Goal: Task Accomplishment & Management: Use online tool/utility

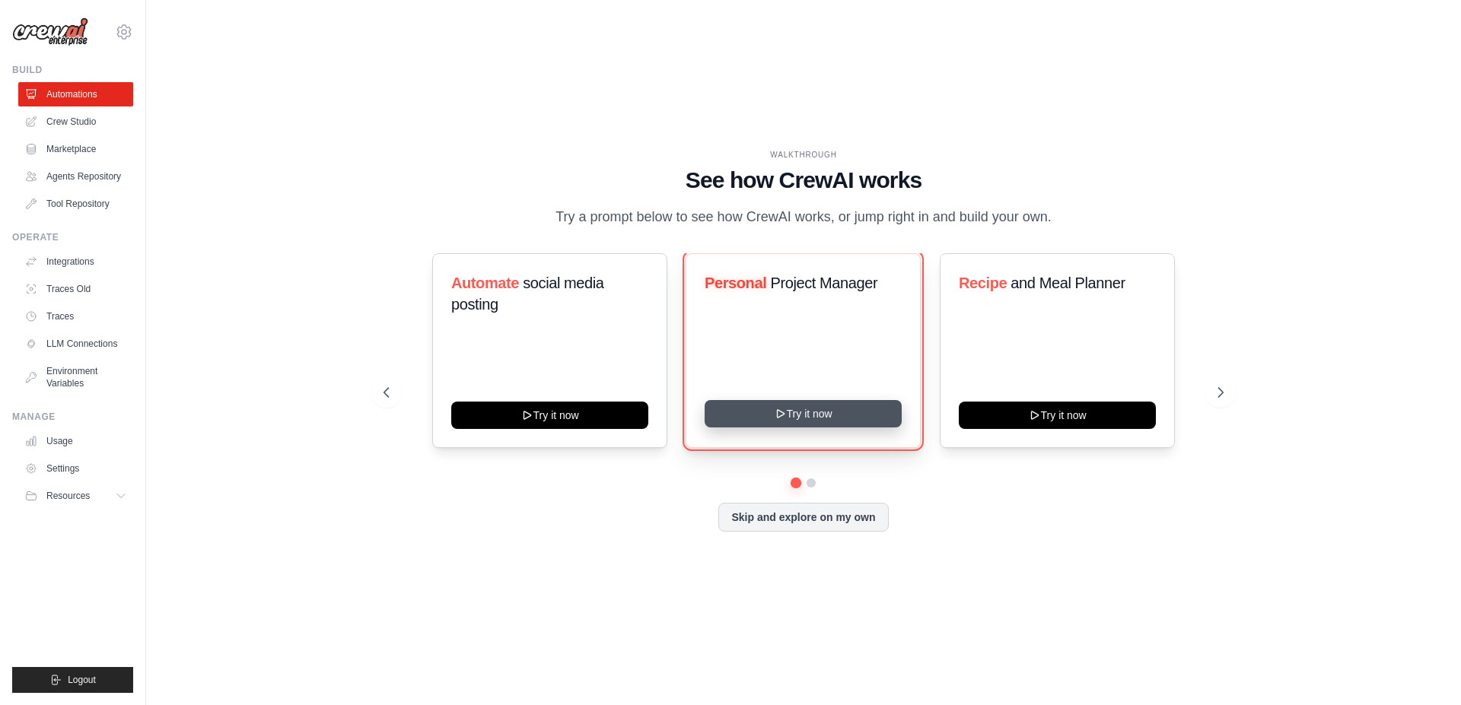
click at [797, 428] on button "Try it now" at bounding box center [803, 413] width 197 height 27
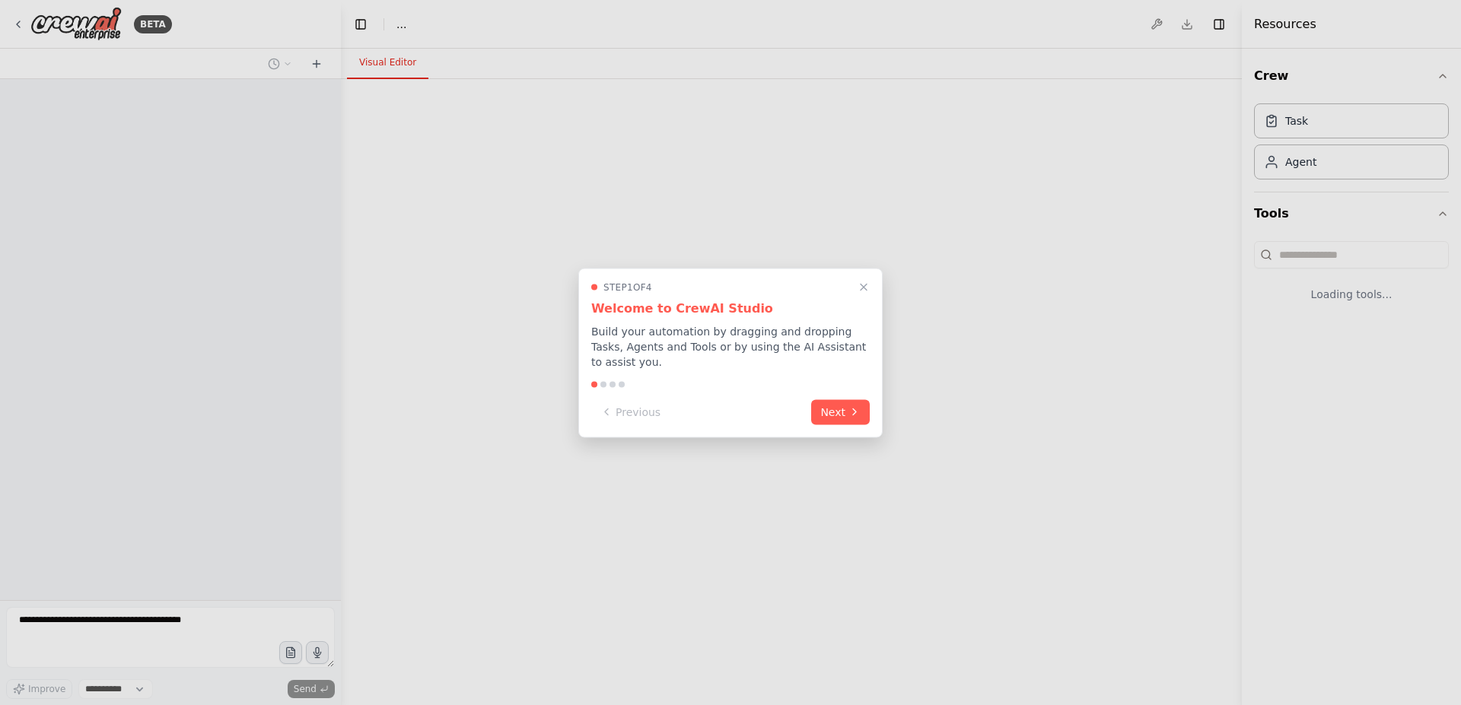
select select "****"
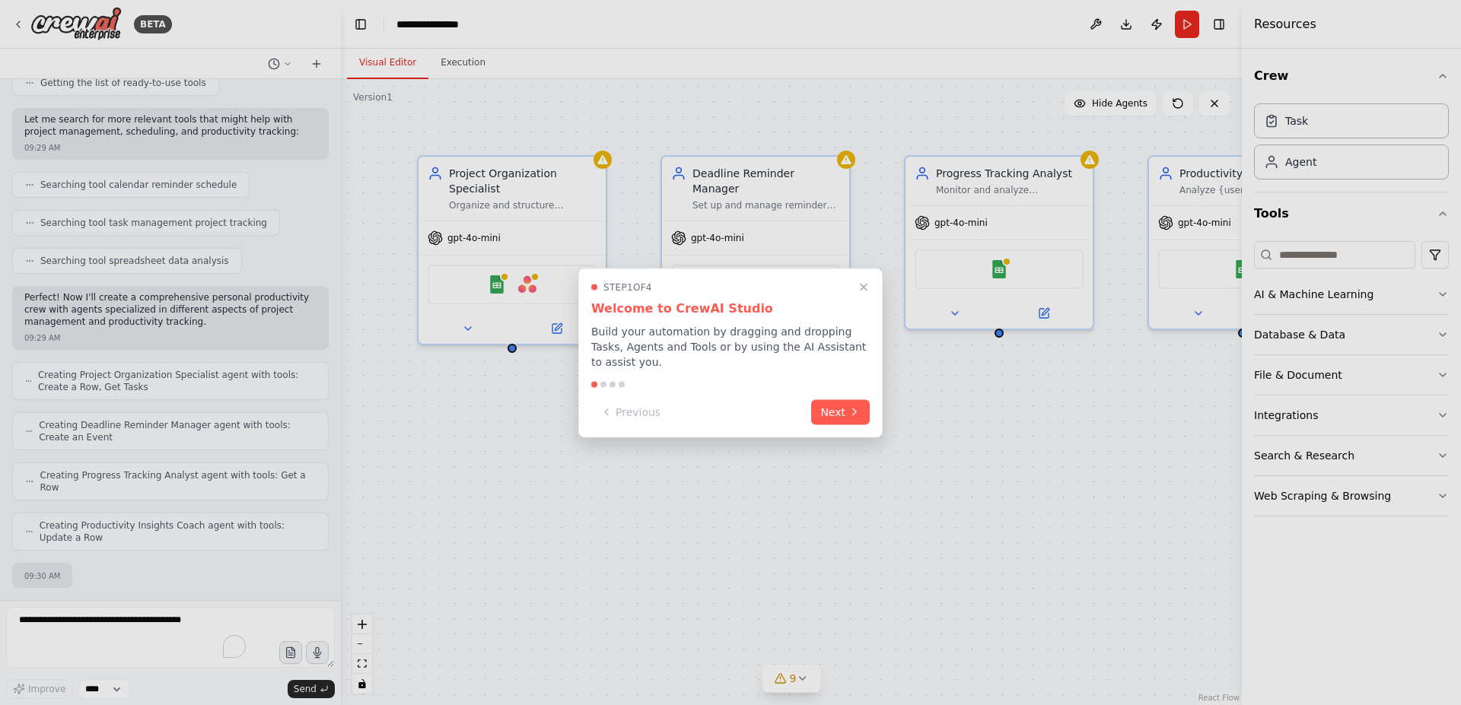
scroll to position [304, 0]
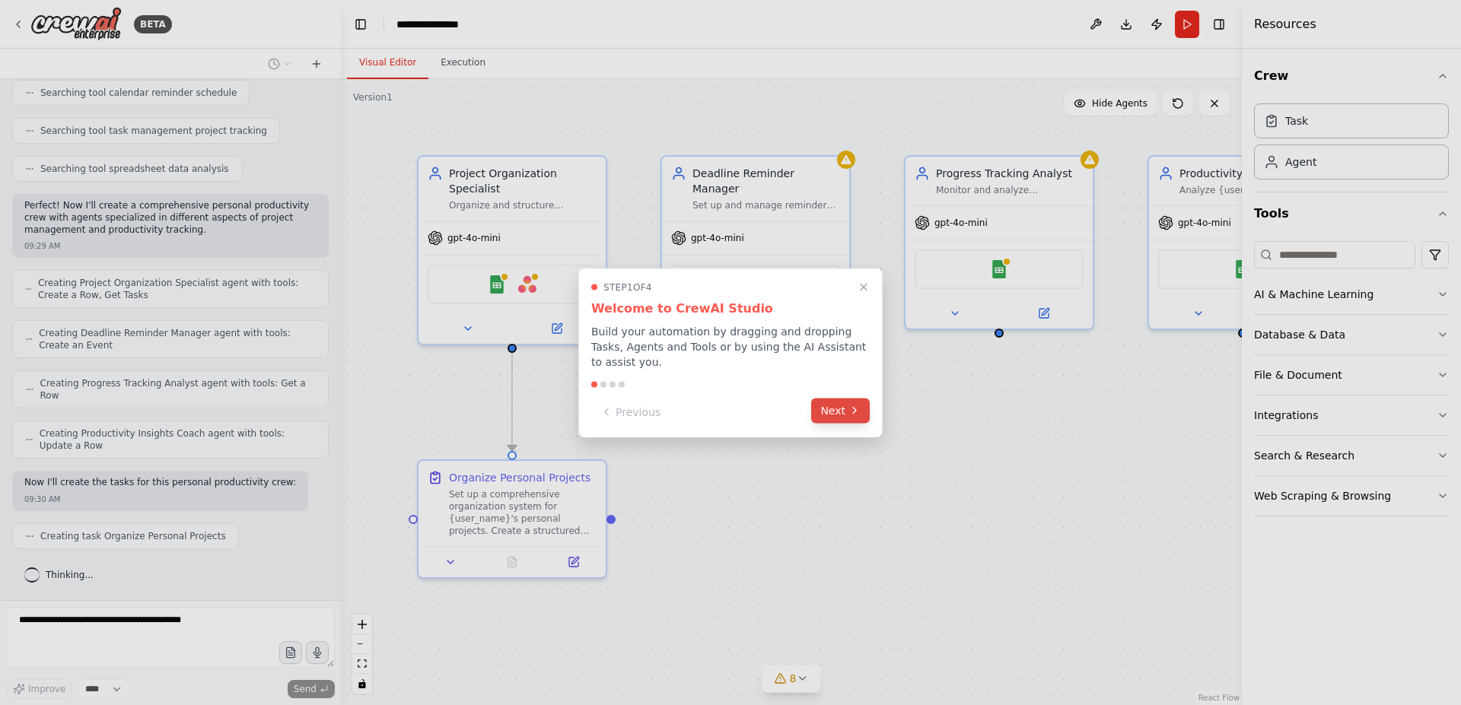
click at [836, 411] on button "Next" at bounding box center [840, 410] width 59 height 25
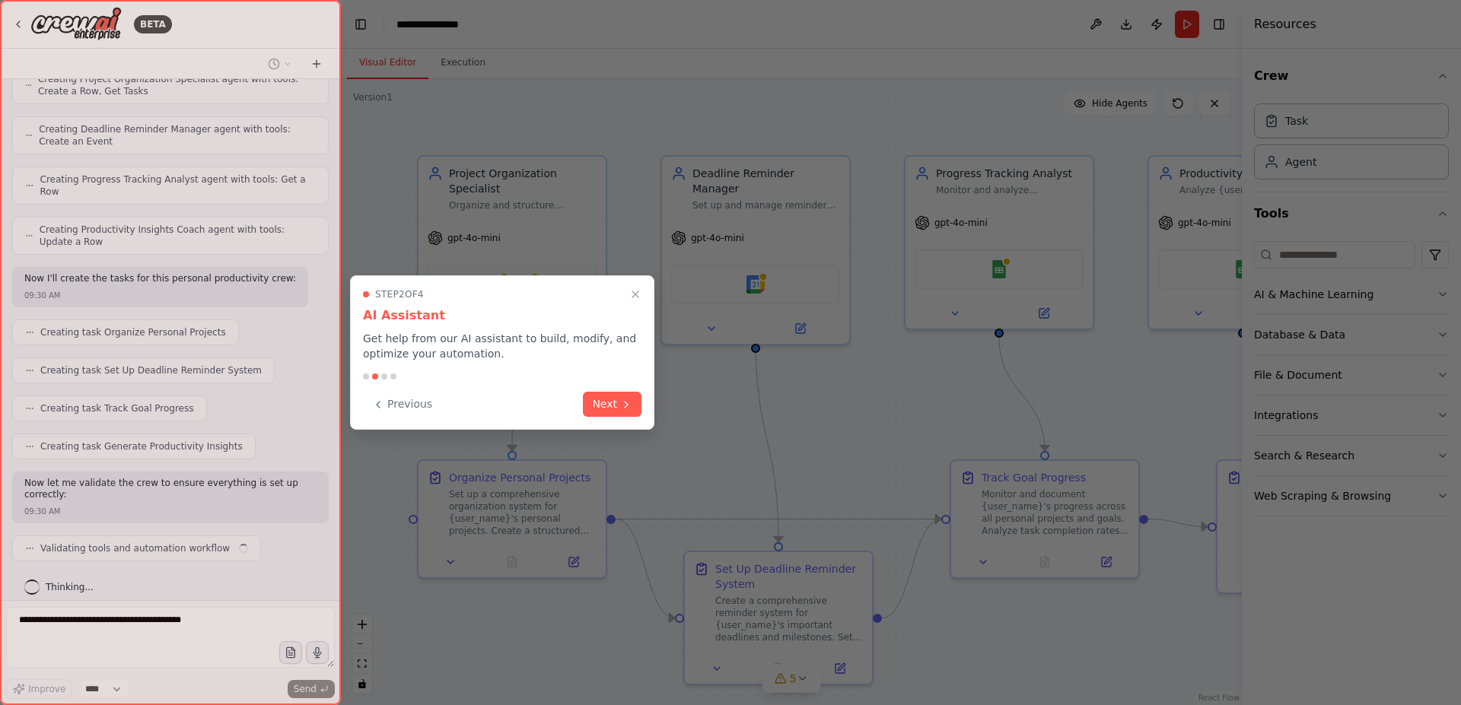
scroll to position [520, 0]
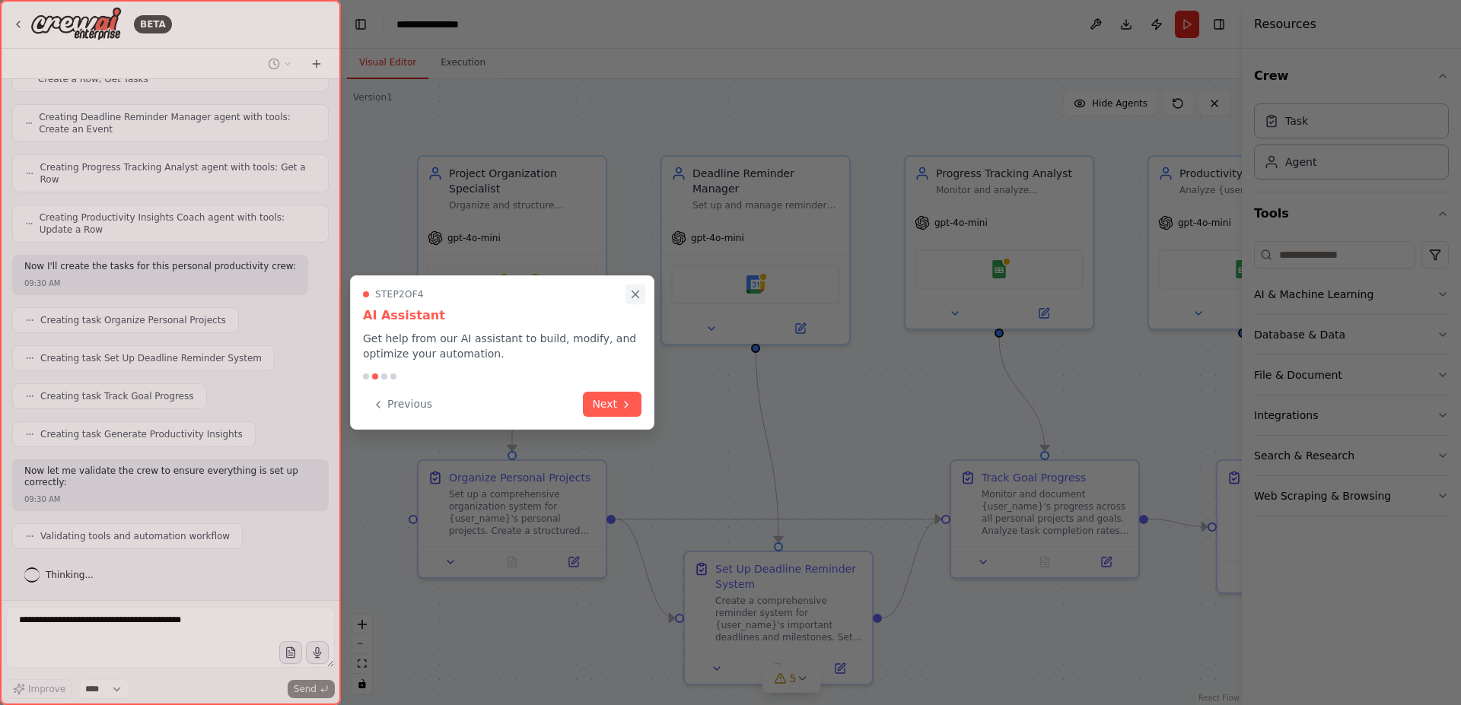
click at [632, 295] on icon "Close walkthrough" at bounding box center [635, 295] width 14 height 14
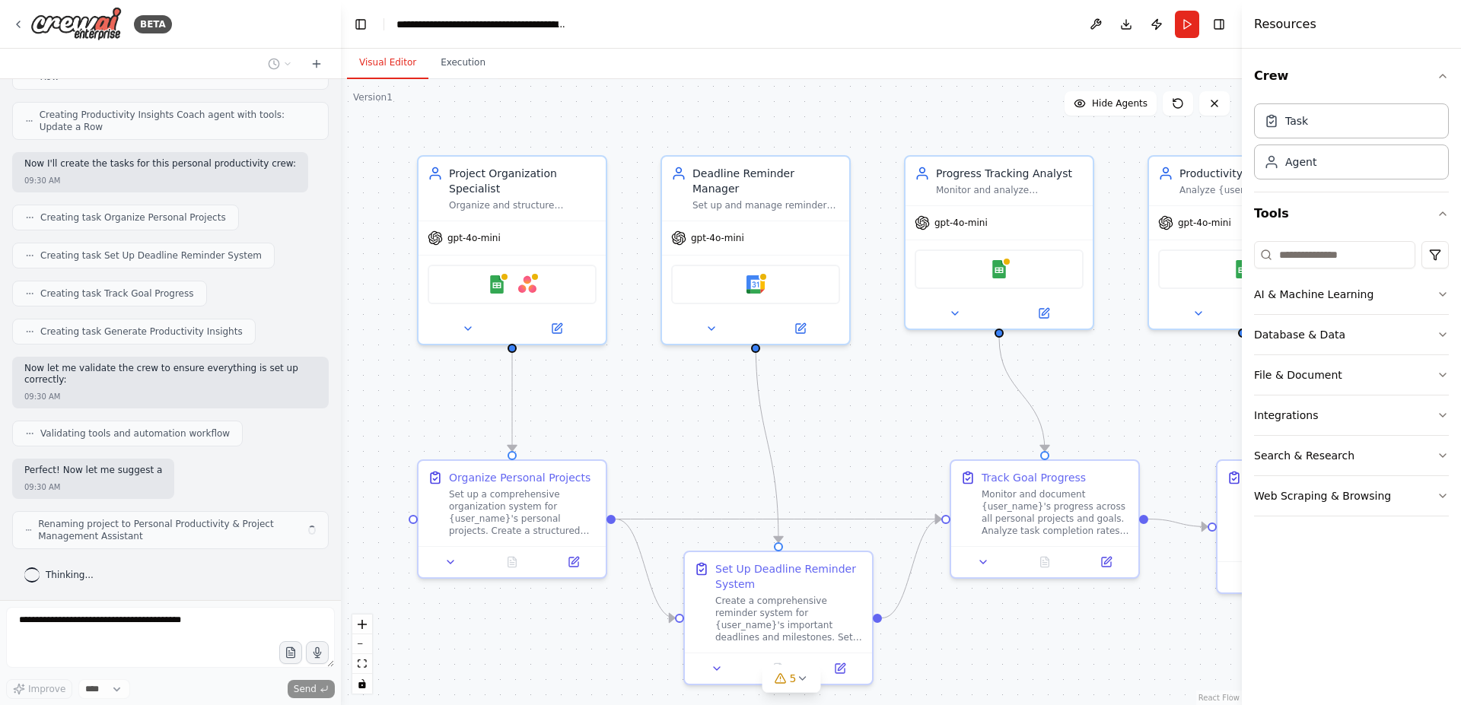
scroll to position [635, 0]
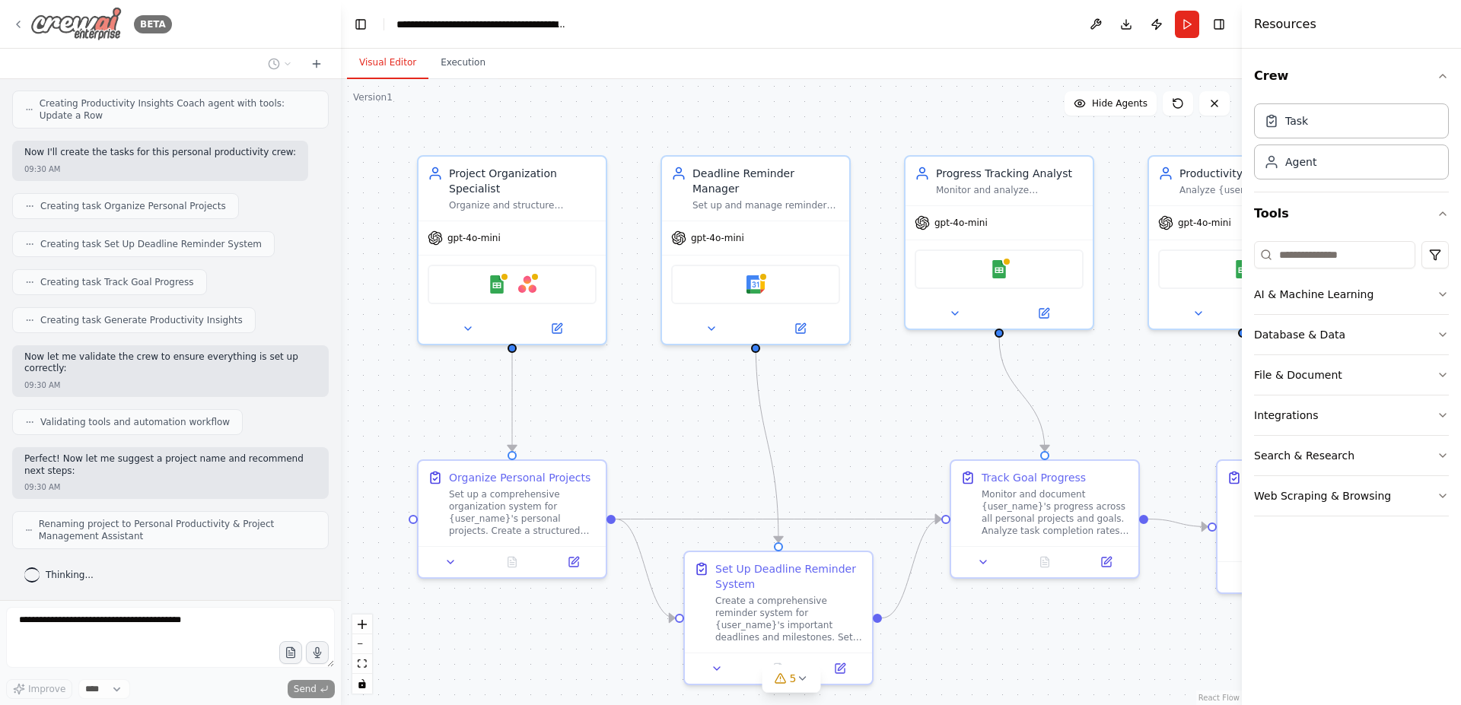
click at [88, 23] on img at bounding box center [75, 24] width 91 height 34
